Goal: Task Accomplishment & Management: Manage account settings

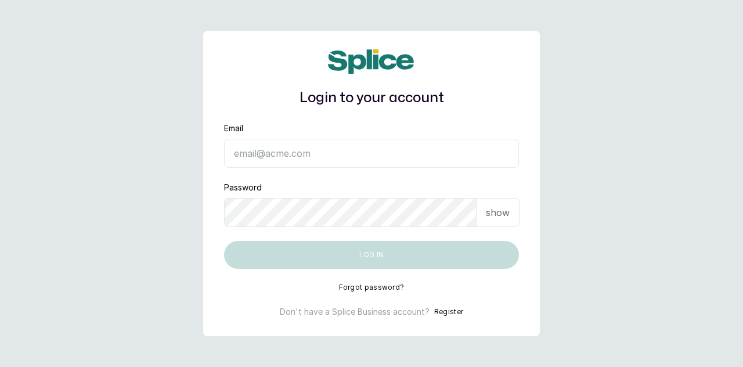
type input "[EMAIL_ADDRESS][DOMAIN_NAME]"
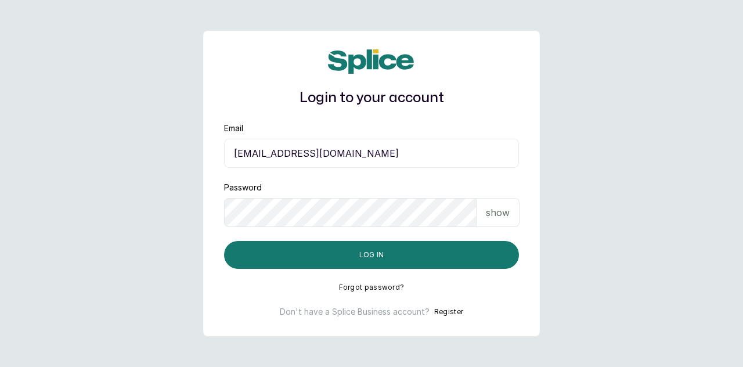
click at [497, 211] on p "show" at bounding box center [498, 213] width 24 height 14
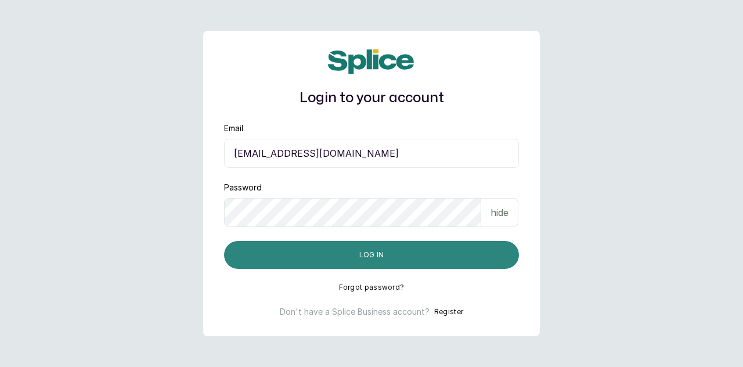
click at [369, 253] on button "Log in" at bounding box center [371, 255] width 295 height 28
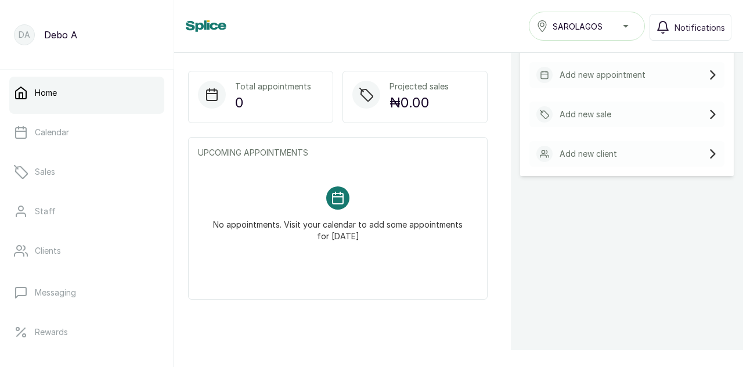
scroll to position [263, 0]
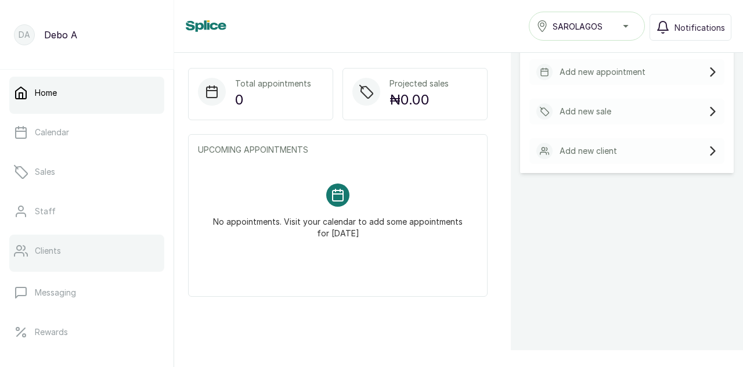
click at [71, 258] on link "Clients" at bounding box center [86, 251] width 155 height 33
